Goal: Task Accomplishment & Management: Manage account settings

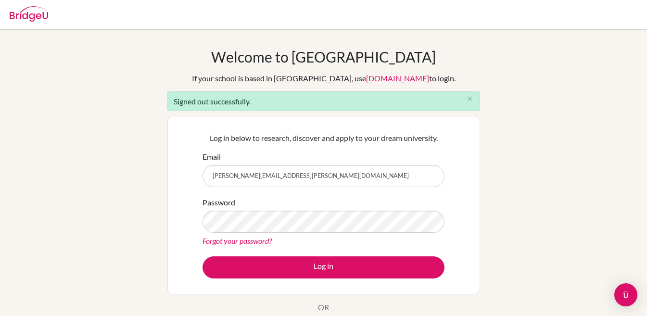
click at [259, 180] on input "[PERSON_NAME][EMAIL_ADDRESS][PERSON_NAME][DOMAIN_NAME]" at bounding box center [323, 176] width 242 height 22
type input "[PERSON_NAME][EMAIL_ADDRESS][PERSON_NAME][DOMAIN_NAME]"
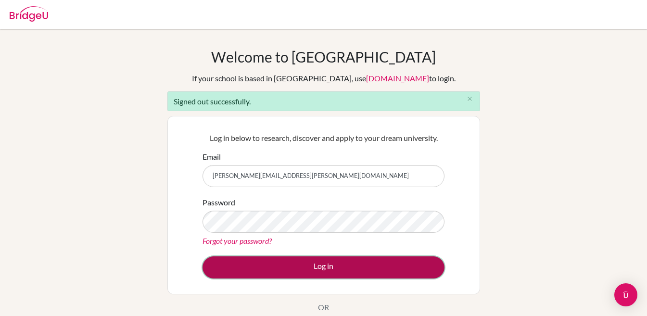
click at [280, 263] on button "Log in" at bounding box center [323, 267] width 242 height 22
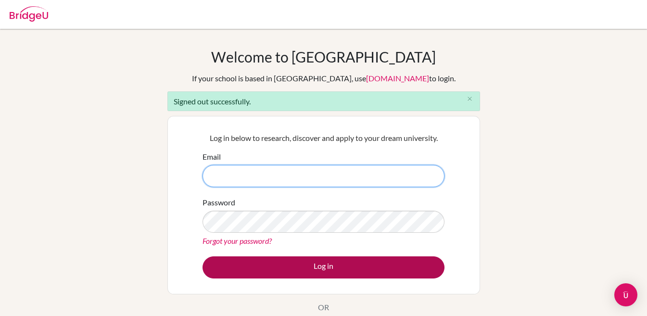
type input "[PERSON_NAME][EMAIL_ADDRESS][PERSON_NAME][DOMAIN_NAME]"
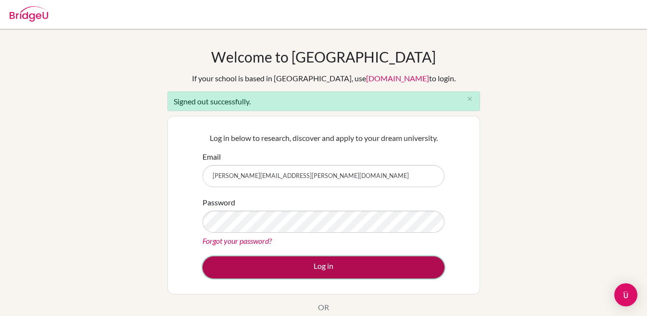
click at [344, 269] on button "Log in" at bounding box center [323, 267] width 242 height 22
